Goal: Task Accomplishment & Management: Manage account settings

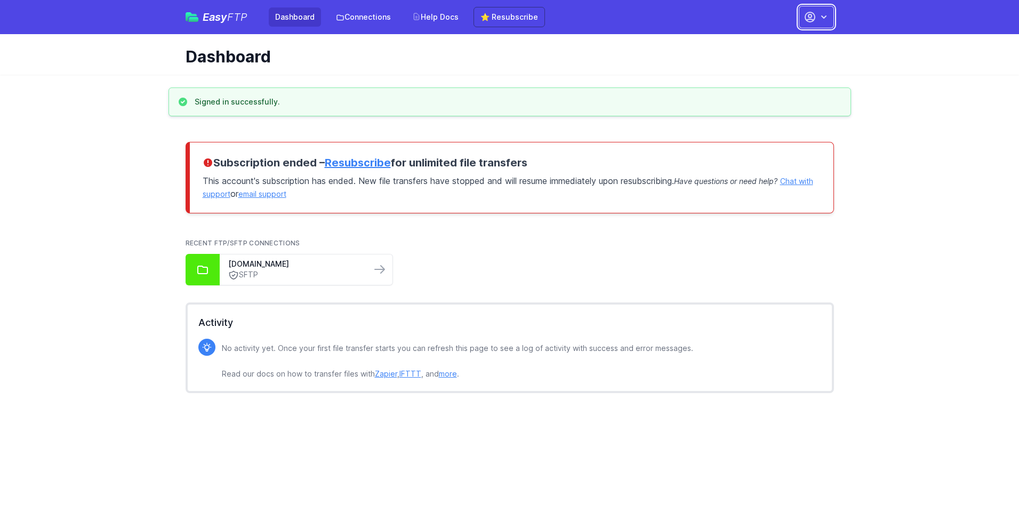
click at [816, 17] on button "button" at bounding box center [816, 17] width 35 height 22
click at [783, 44] on link "Account Settings" at bounding box center [783, 44] width 102 height 19
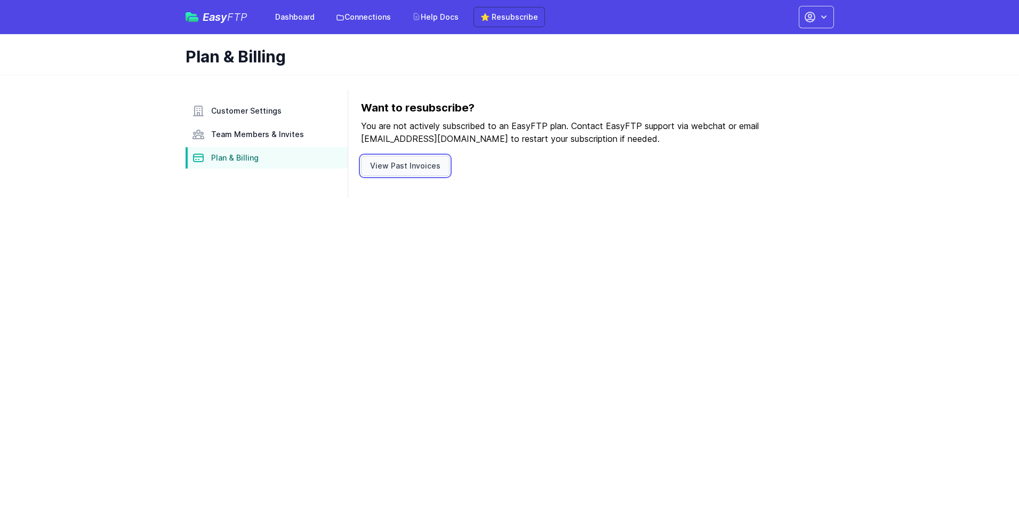
click at [403, 166] on link "View Past Invoices" at bounding box center [405, 166] width 89 height 20
